Goal: Information Seeking & Learning: Find specific page/section

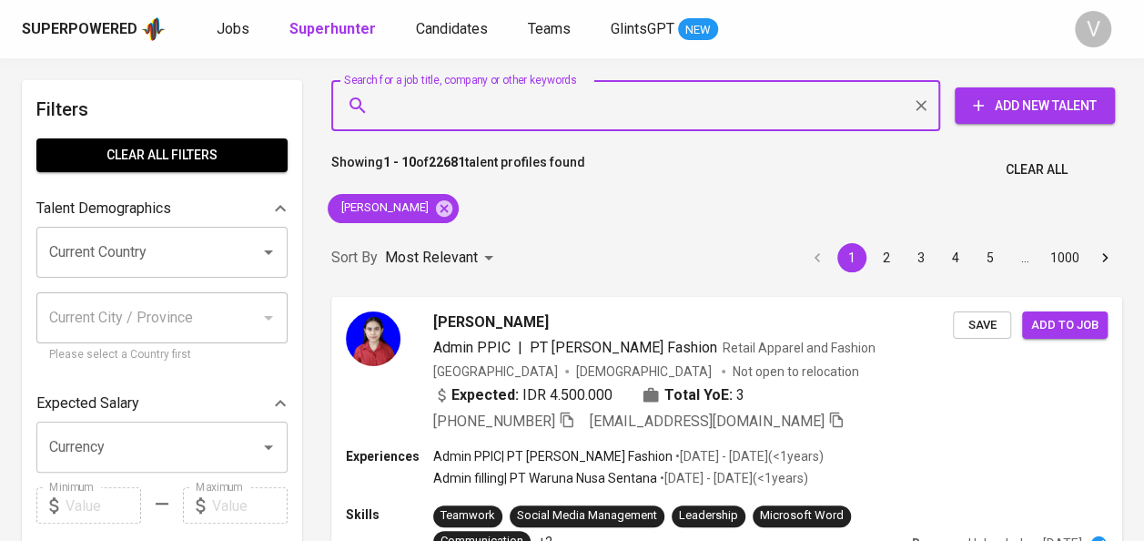
click at [466, 118] on input "Search for a job title, company or other keywords" at bounding box center [640, 105] width 529 height 35
paste input "PT Daeshin Flange Fitting Industri"
type input "PT Daeshin Flange Fitting Industri"
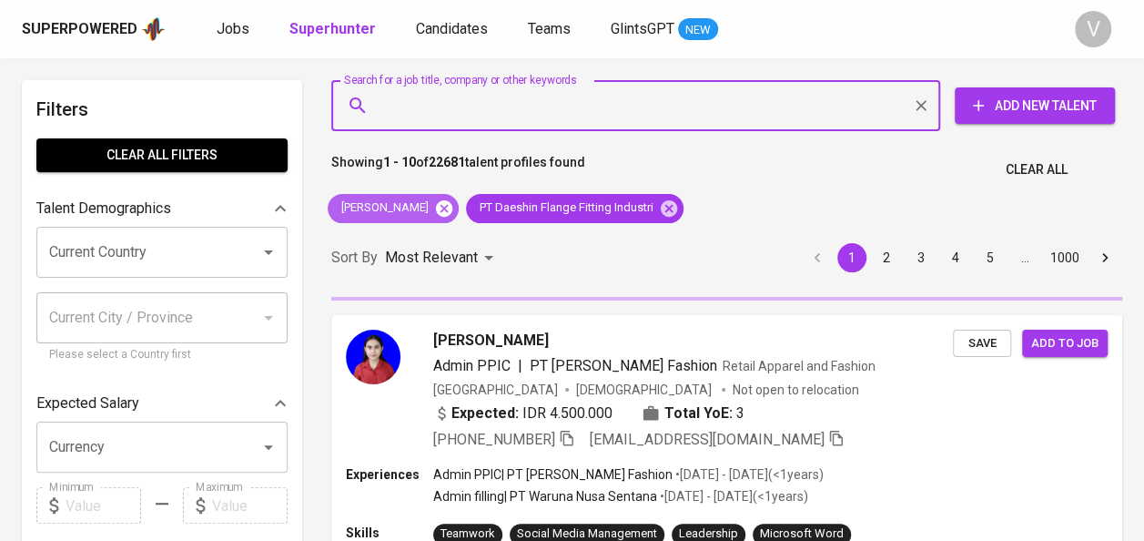
click at [439, 210] on icon at bounding box center [444, 207] width 16 height 16
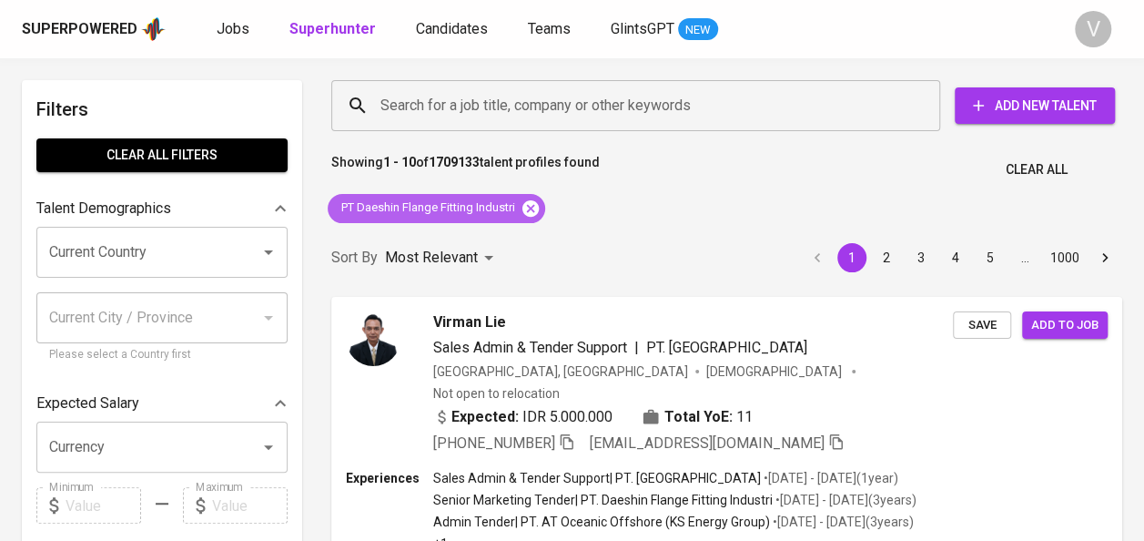
click at [539, 204] on icon at bounding box center [530, 207] width 16 height 16
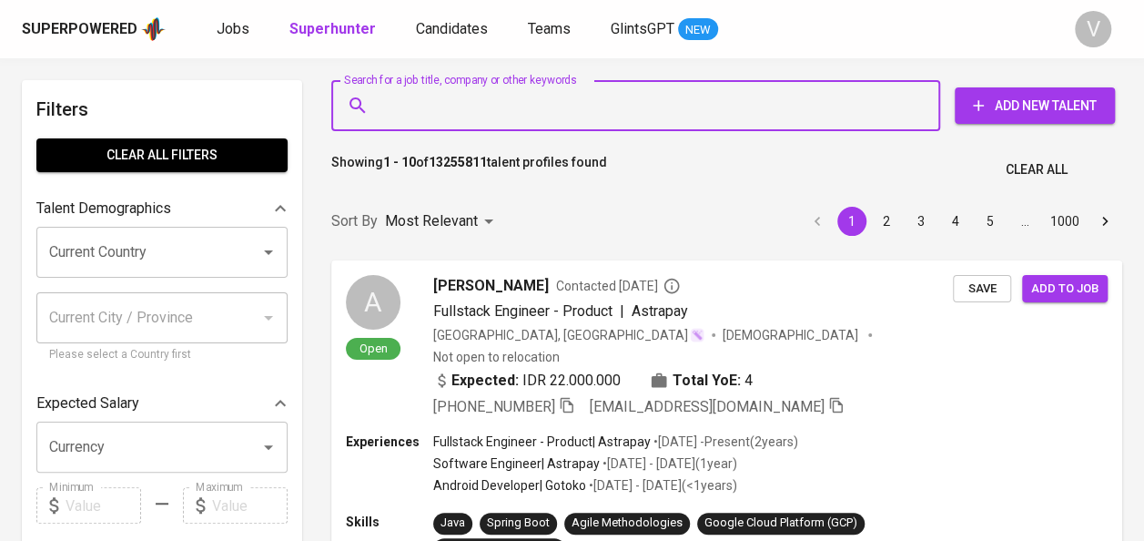
click at [444, 116] on input "Search for a job title, company or other keywords" at bounding box center [640, 105] width 529 height 35
paste input "[EMAIL_ADDRESS][DOMAIN_NAME]"
type input "[EMAIL_ADDRESS][DOMAIN_NAME]"
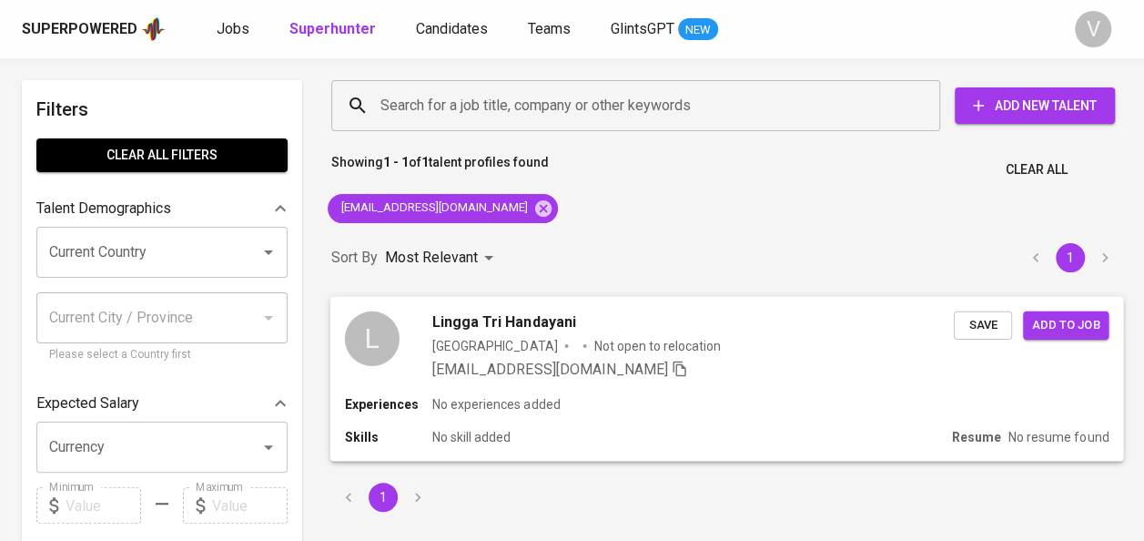
click at [404, 343] on div "L Lingga Tri Handayani [GEOGRAPHIC_DATA] Not open to relocation [EMAIL_ADDRESS]…" at bounding box center [649, 344] width 609 height 69
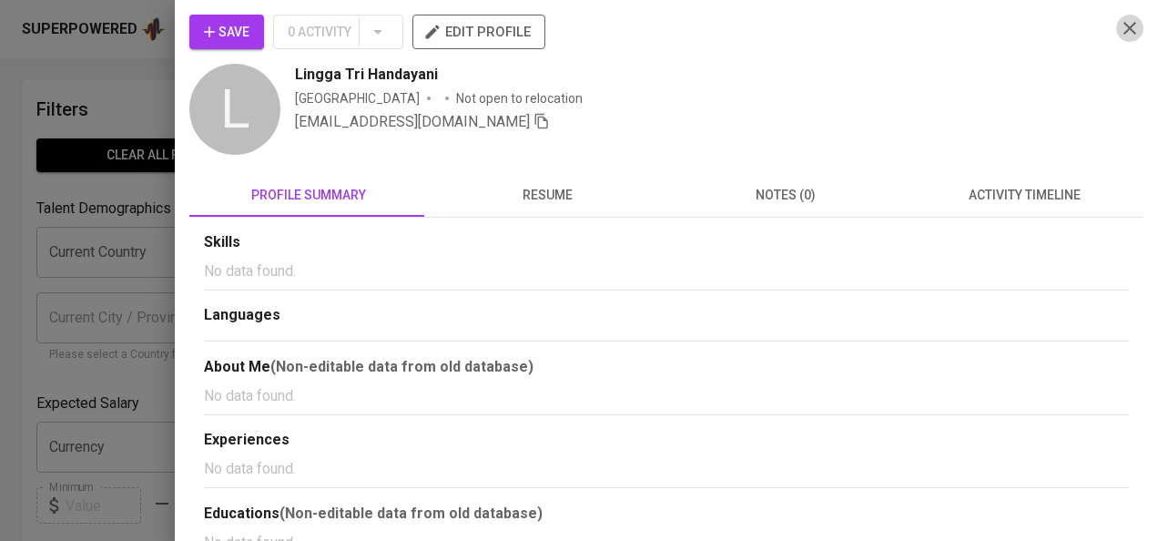
click at [1123, 29] on icon "button" at bounding box center [1129, 28] width 13 height 13
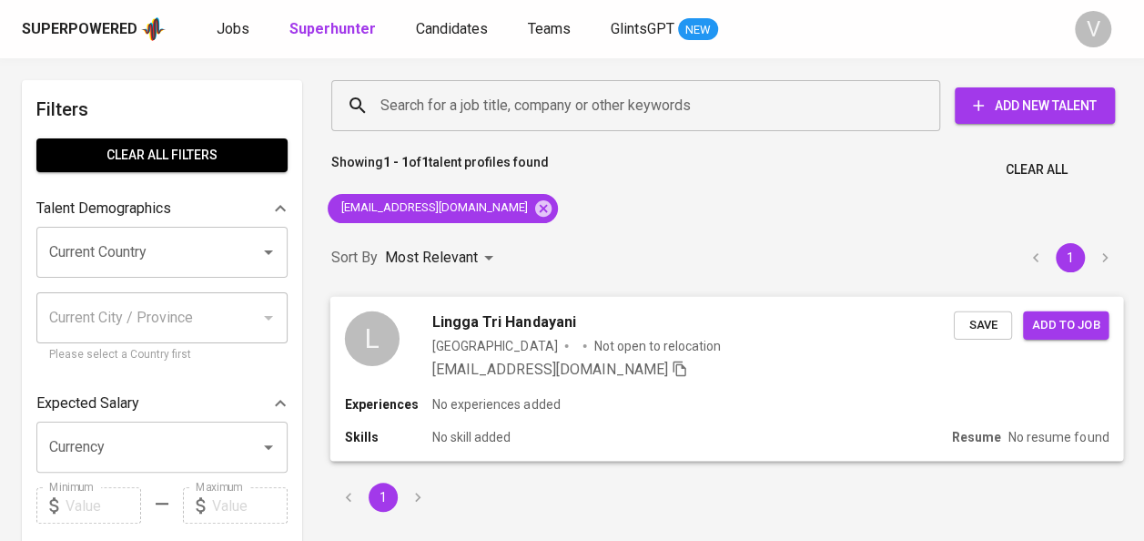
click at [475, 315] on span "Lingga Tri Handayani" at bounding box center [503, 321] width 143 height 22
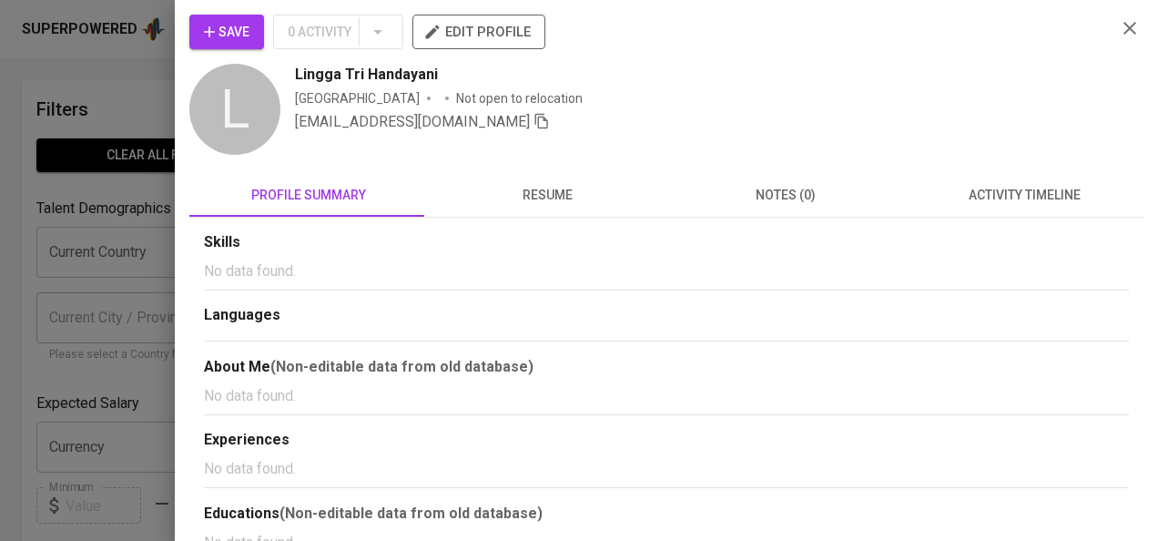
scroll to position [35, 0]
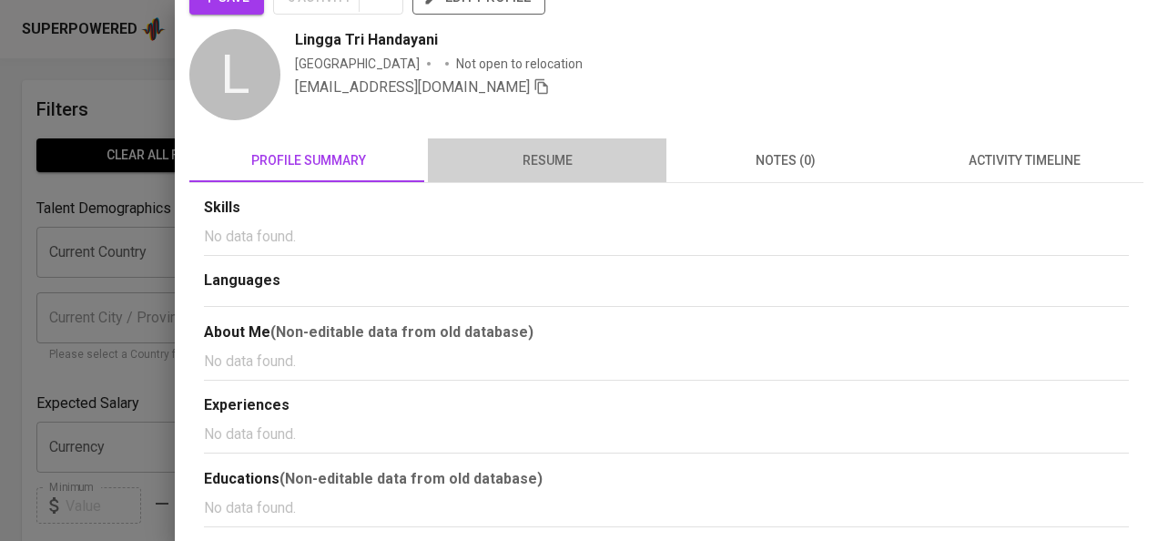
click at [546, 159] on span "resume" at bounding box center [547, 160] width 217 height 23
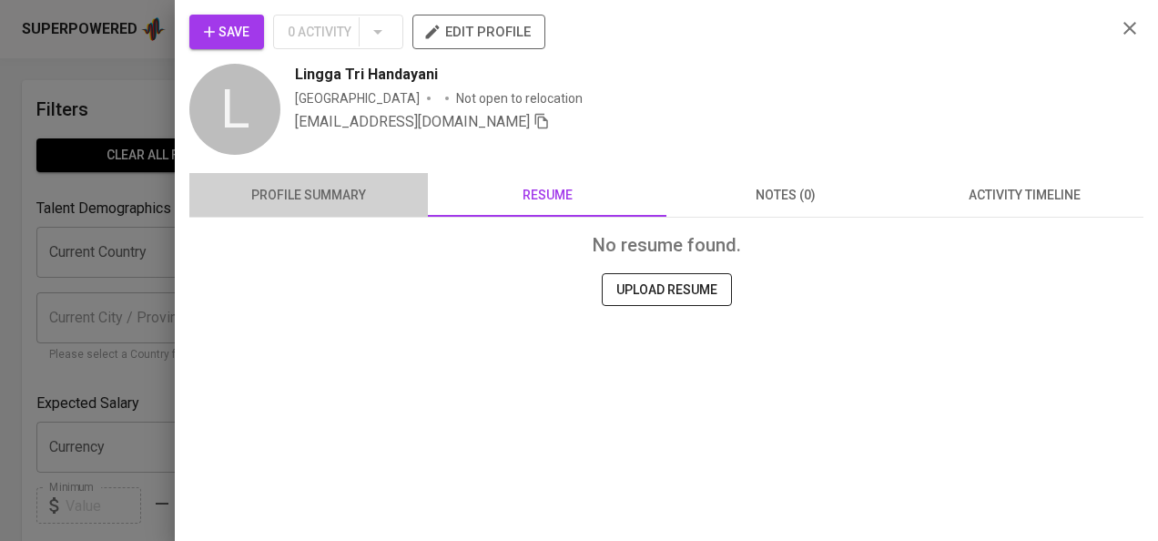
click at [303, 213] on button "profile summary" at bounding box center [308, 195] width 238 height 44
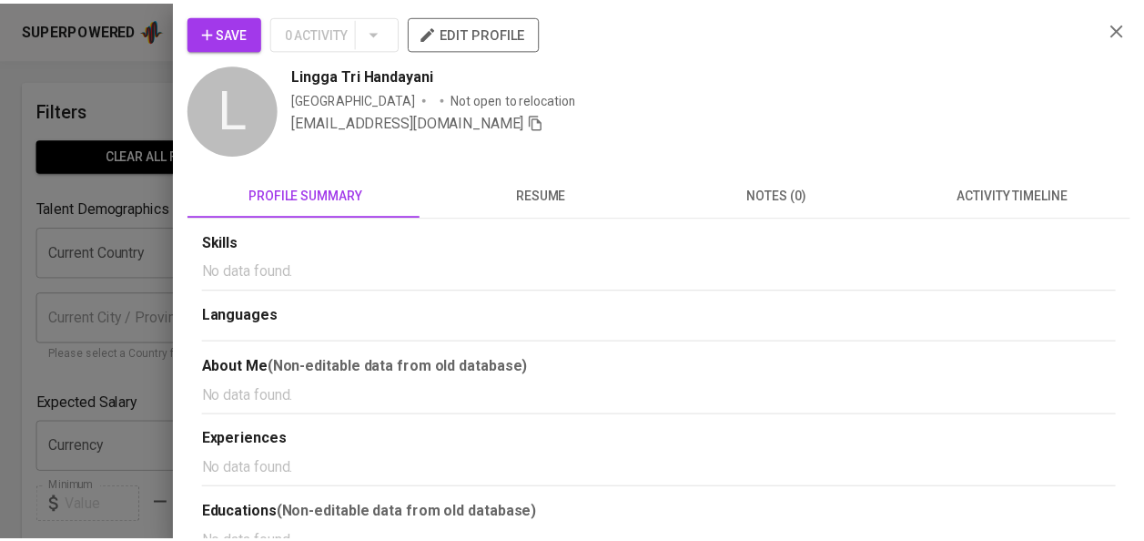
scroll to position [35, 0]
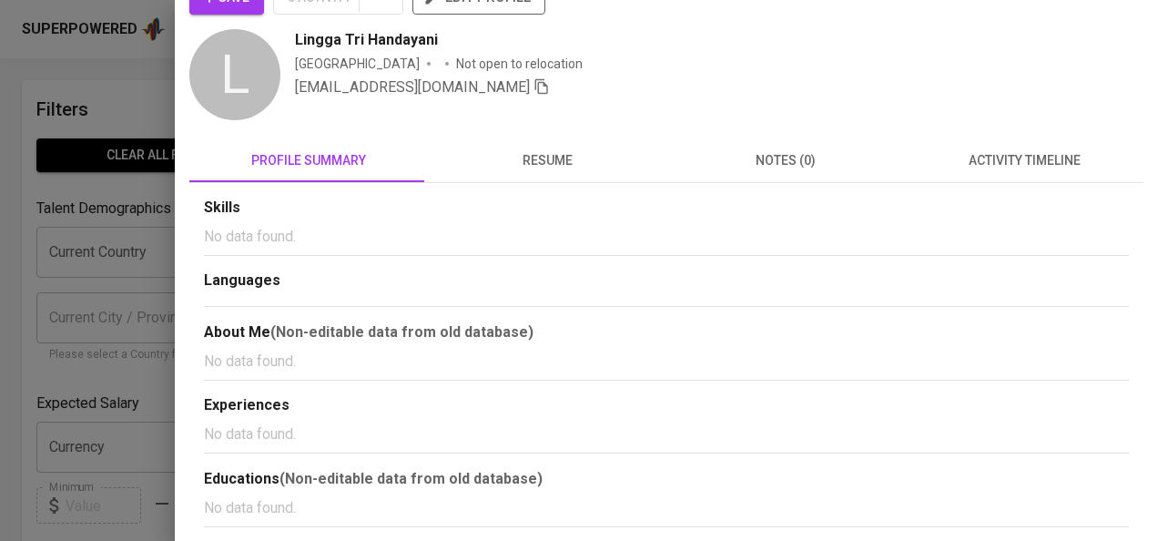
click at [119, 184] on div at bounding box center [579, 270] width 1158 height 541
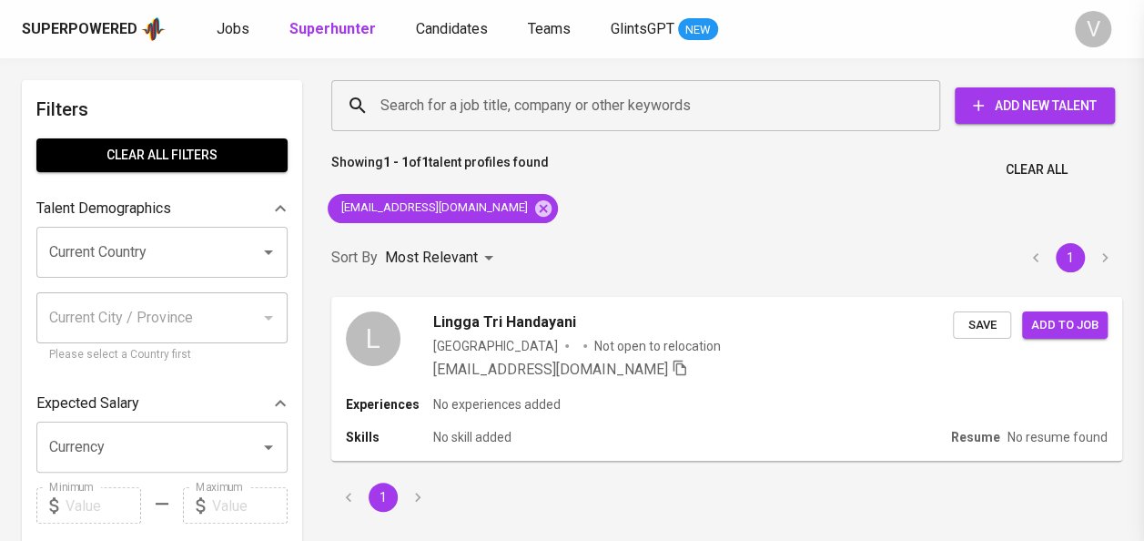
scroll to position [0, 0]
